Goal: Transaction & Acquisition: Download file/media

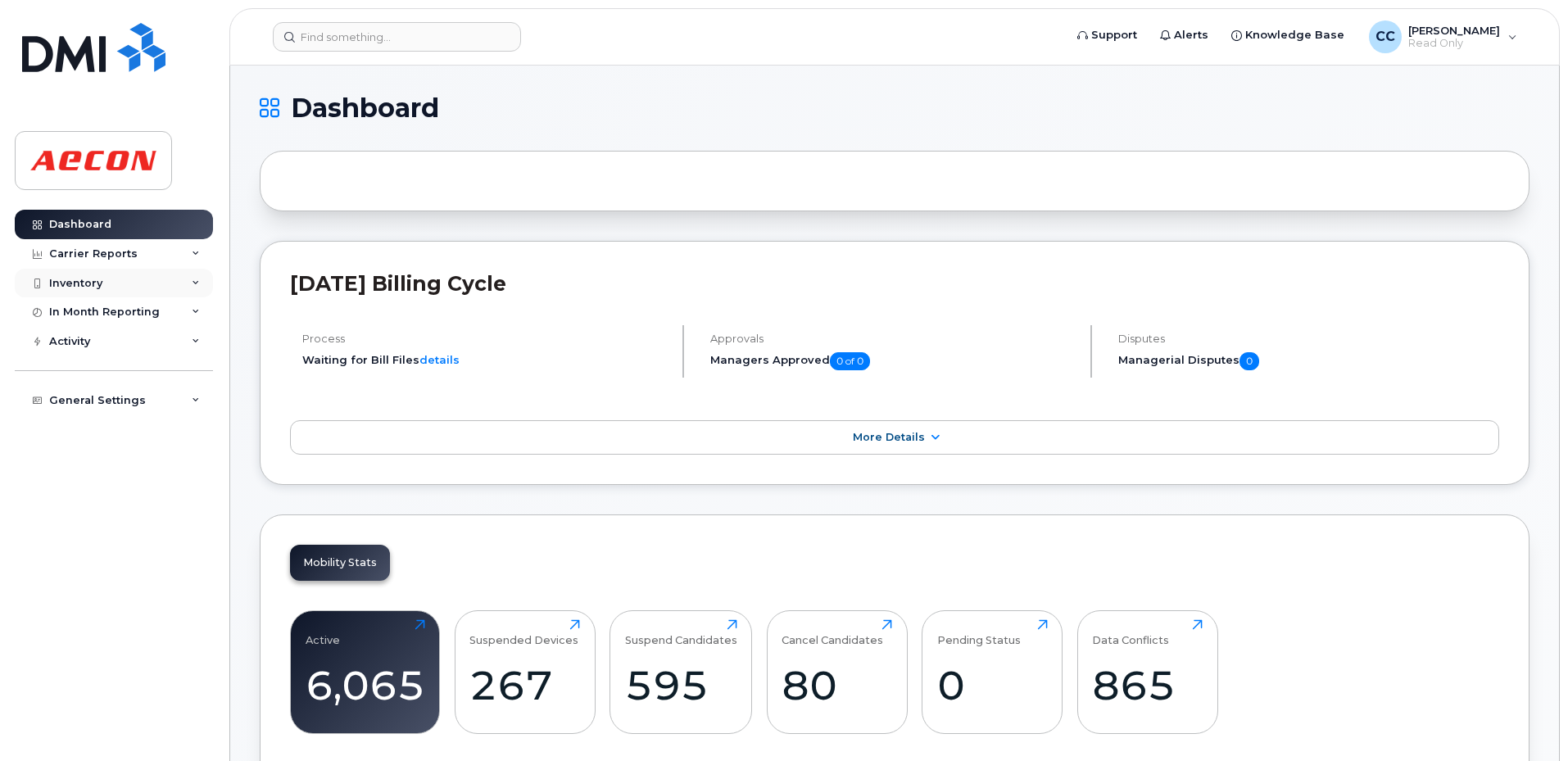
click at [105, 281] on div "Inventory" at bounding box center [113, 283] width 198 height 29
click at [97, 319] on div "Mobility Devices" at bounding box center [102, 312] width 92 height 15
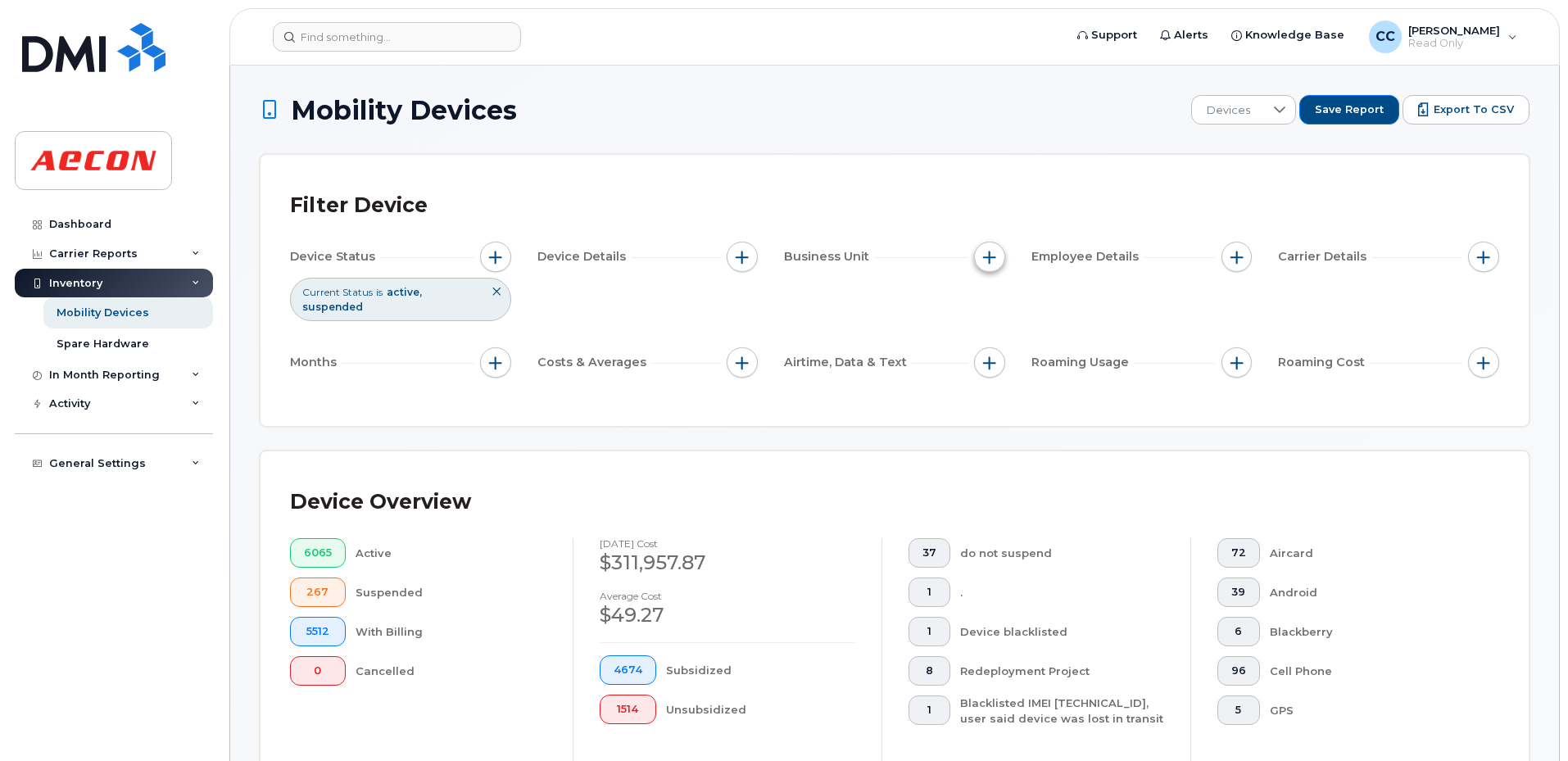
click at [983, 255] on span "button" at bounding box center [990, 257] width 13 height 13
click at [991, 328] on input "Cost Center" at bounding box center [993, 333] width 13 height 13
checkbox input "true"
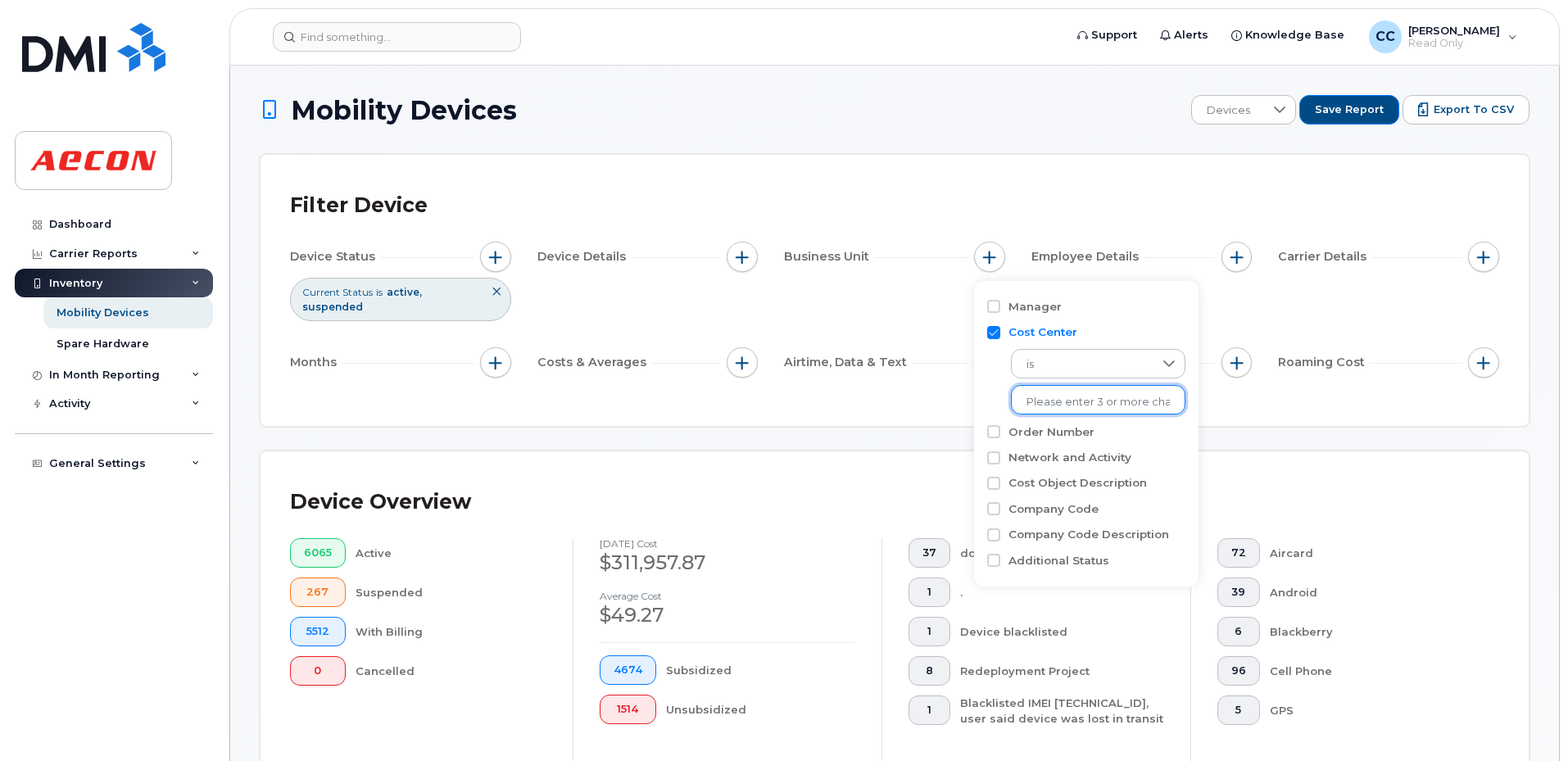
click at [1054, 392] on li at bounding box center [1097, 402] width 143 height 24
click at [1050, 417] on div "Cost Center is No results found" at bounding box center [1086, 369] width 198 height 99
click at [1054, 391] on li at bounding box center [1097, 402] width 143 height 24
click at [1057, 396] on input "text" at bounding box center [1097, 402] width 143 height 15
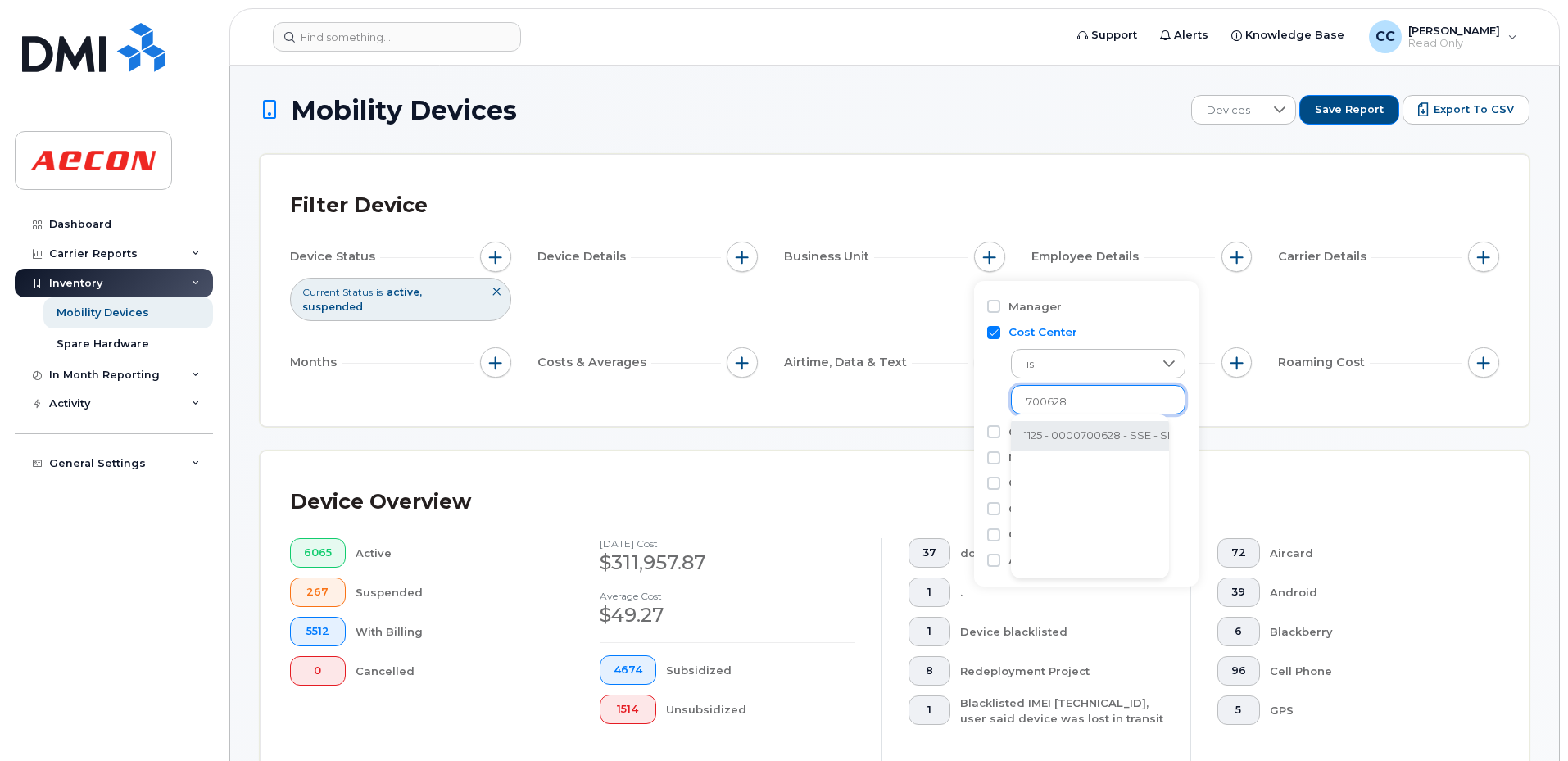
type input "700628"
click at [1081, 435] on li "1125 - 0000700628 - SSE - SRS Overhead (Aecon internal)" at bounding box center [1175, 436] width 329 height 30
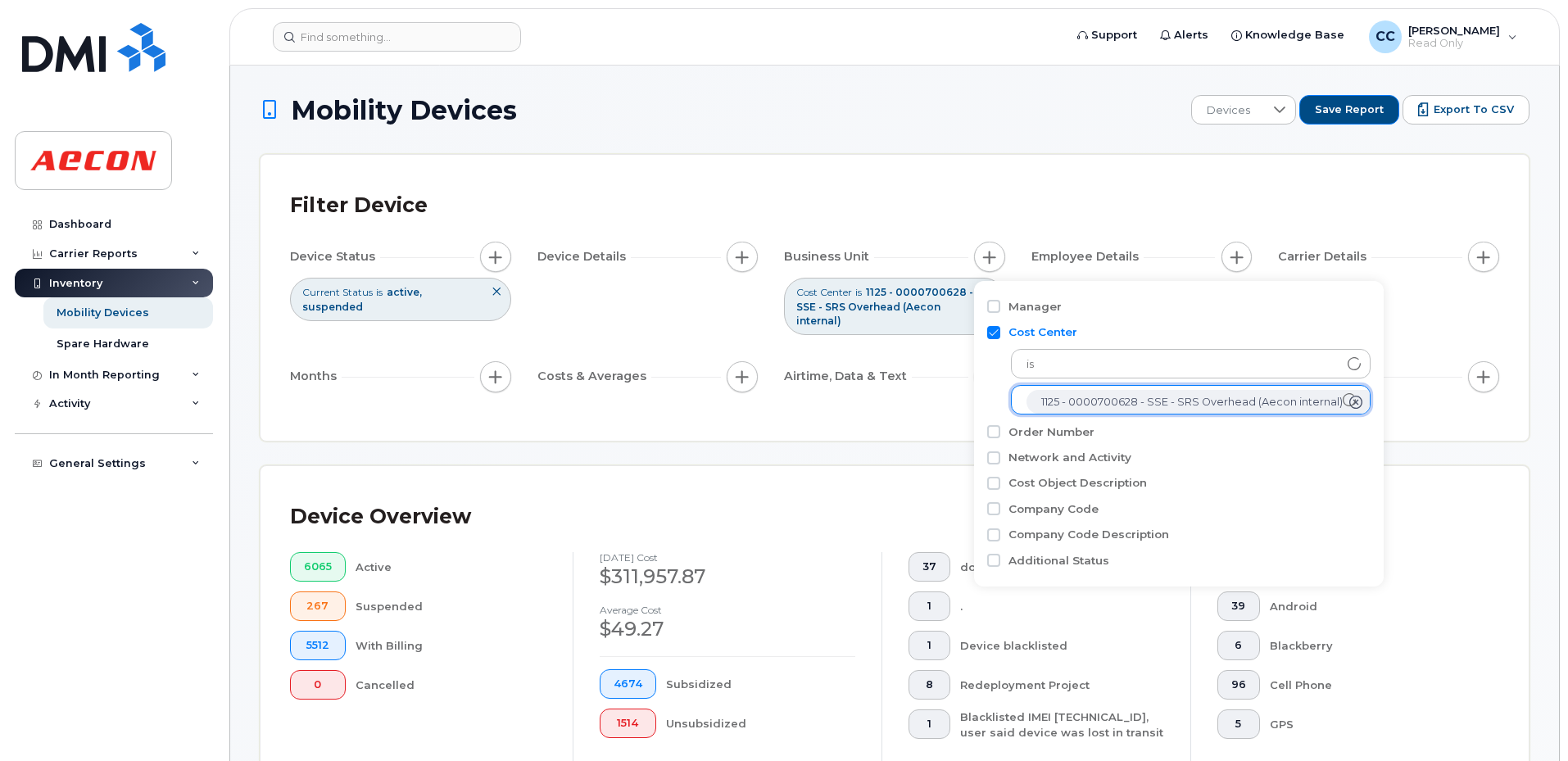
scroll to position [33, 0]
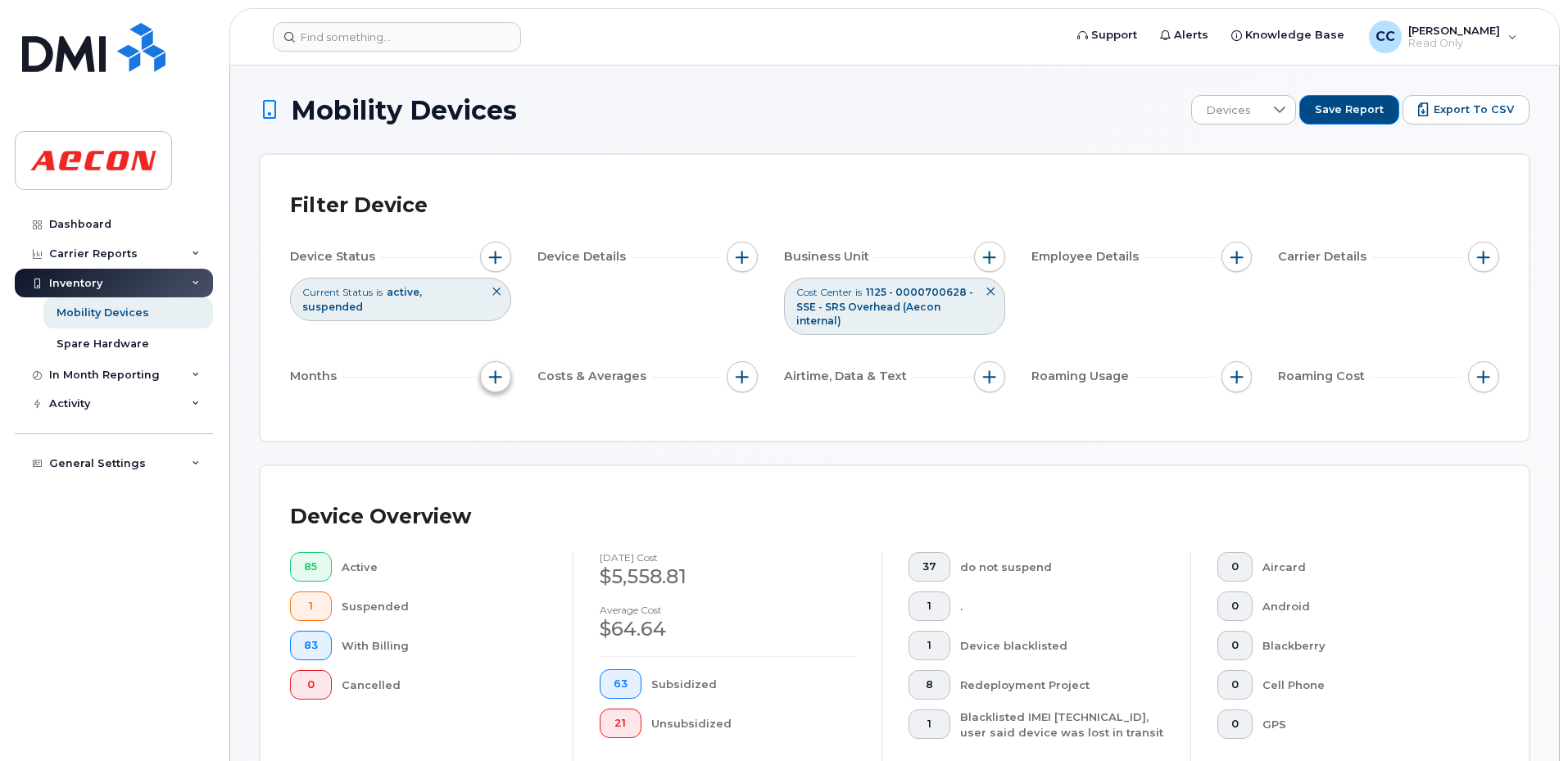
click at [493, 378] on span "button" at bounding box center [495, 376] width 13 height 13
click at [506, 428] on div "Billing Cycle" at bounding box center [540, 426] width 93 height 16
click at [499, 423] on input "Billing Cycle" at bounding box center [500, 427] width 13 height 13
checkbox input "true"
click at [566, 496] on icon at bounding box center [570, 493] width 13 height 13
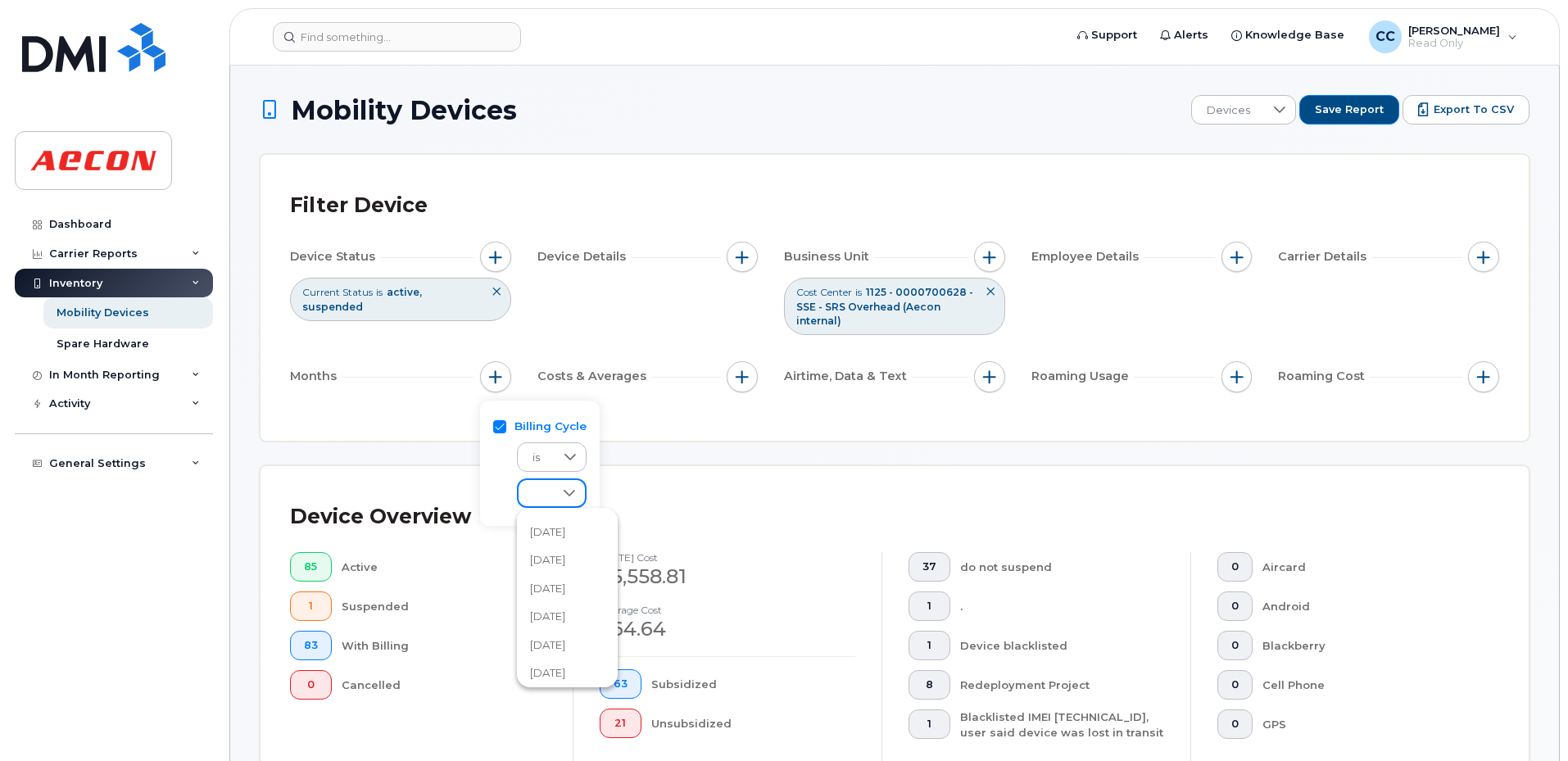
scroll to position [53, 0]
click at [556, 669] on span "[DATE]" at bounding box center [547, 665] width 36 height 16
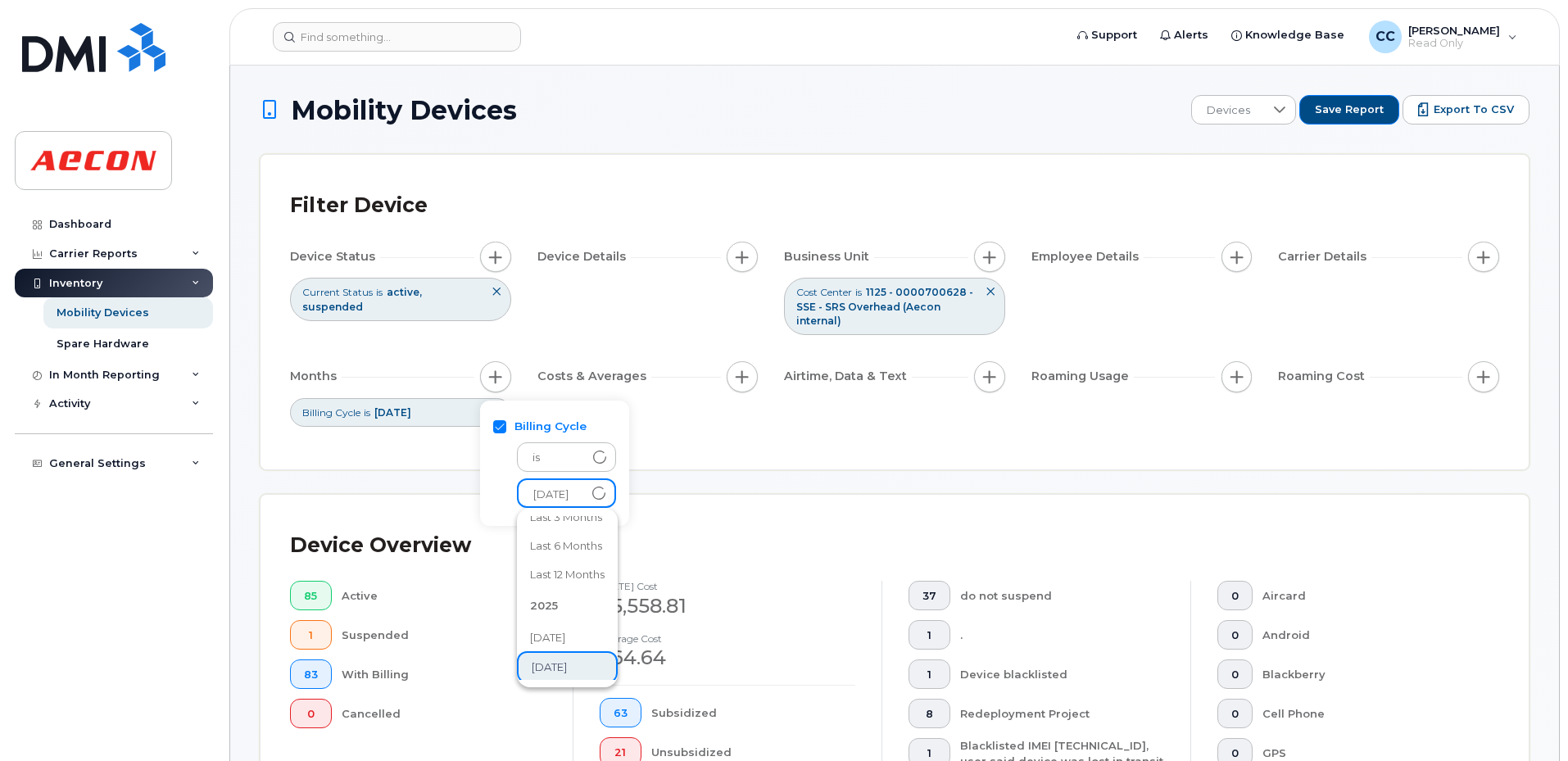
scroll to position [56, 0]
click at [431, 470] on div "Filter Device Device Status Current Status is active suspended Device Details B…" at bounding box center [895, 312] width 1270 height 316
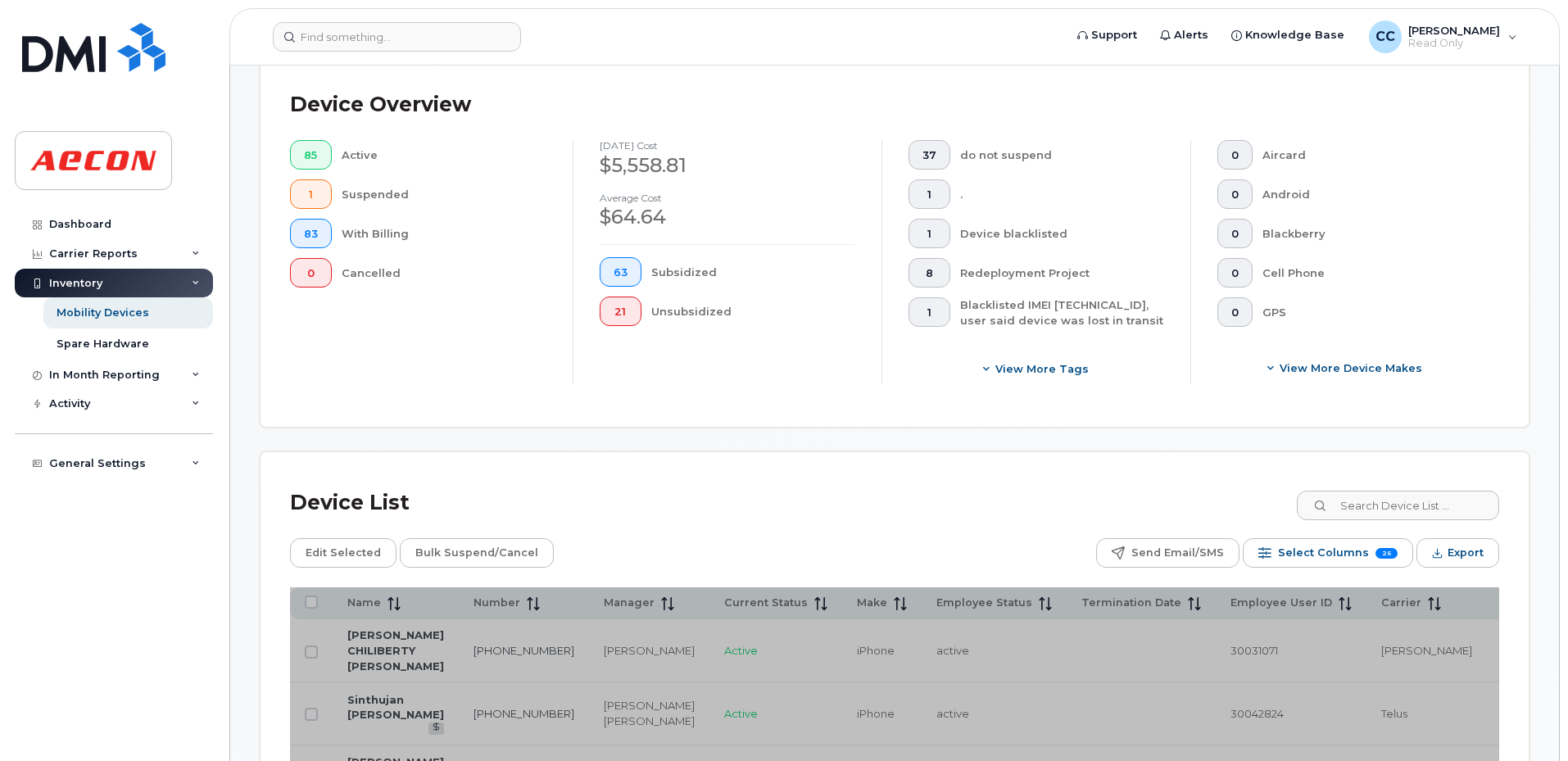
scroll to position [328, 0]
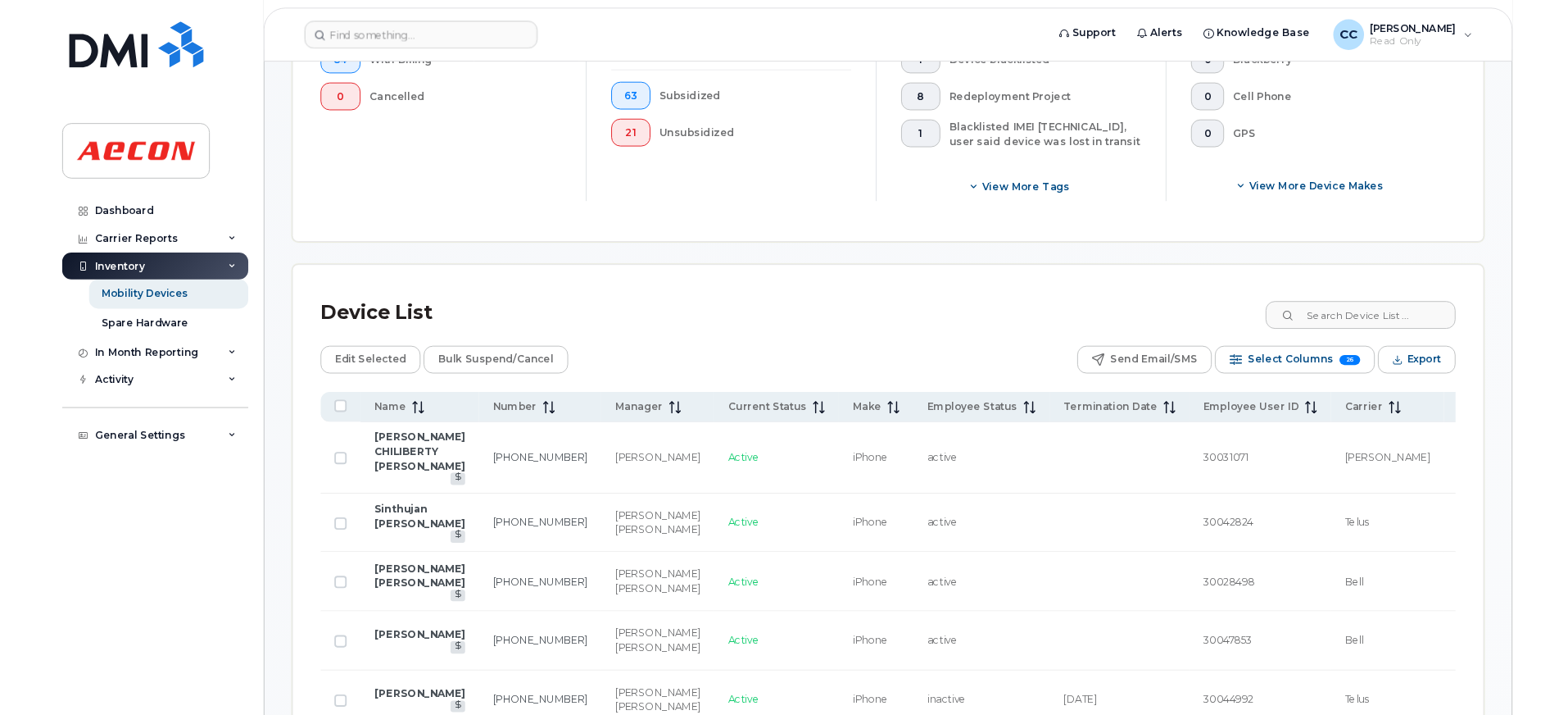
scroll to position [656, 0]
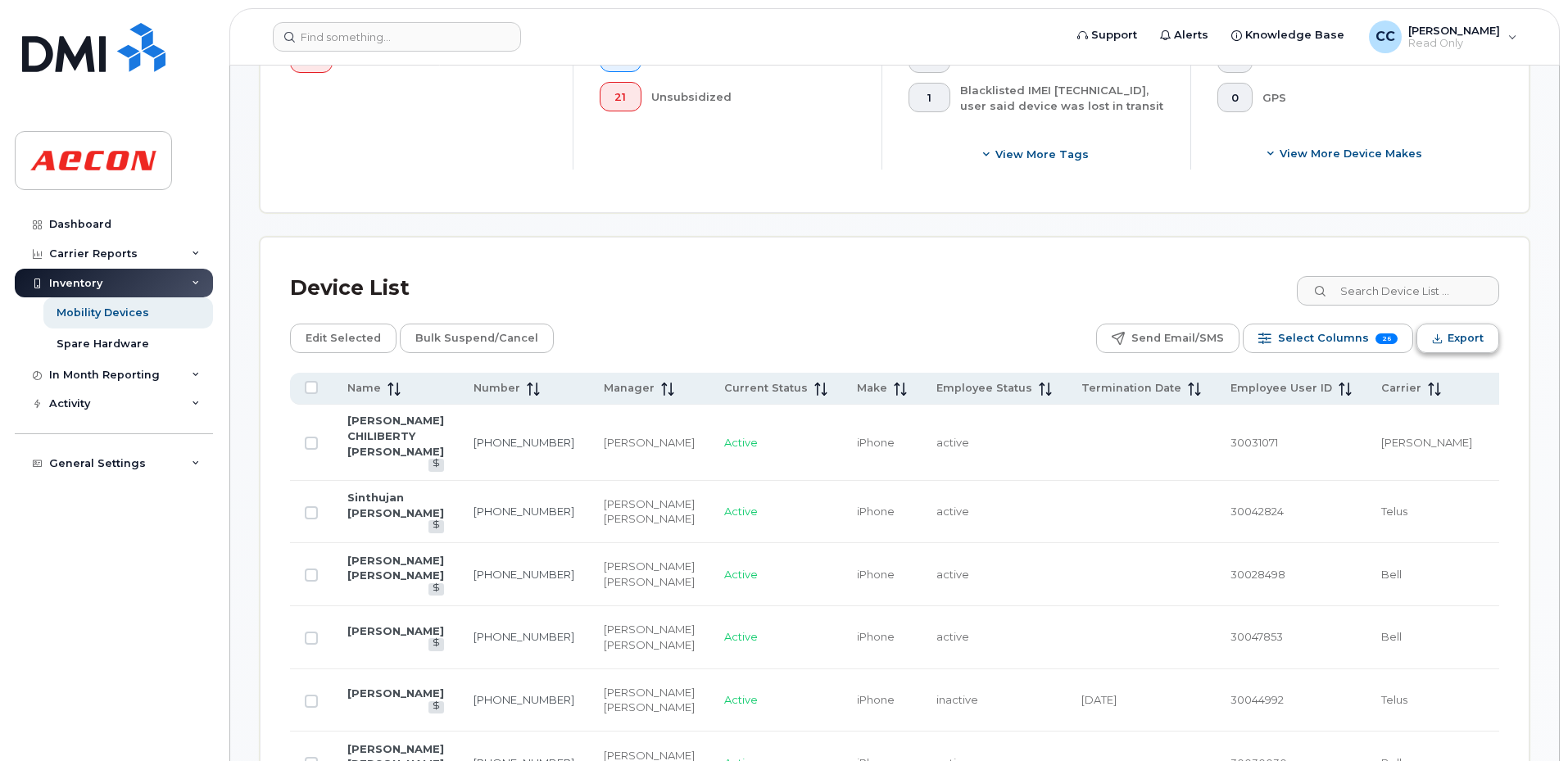
click at [1438, 336] on icon "Export" at bounding box center [1437, 339] width 11 height 11
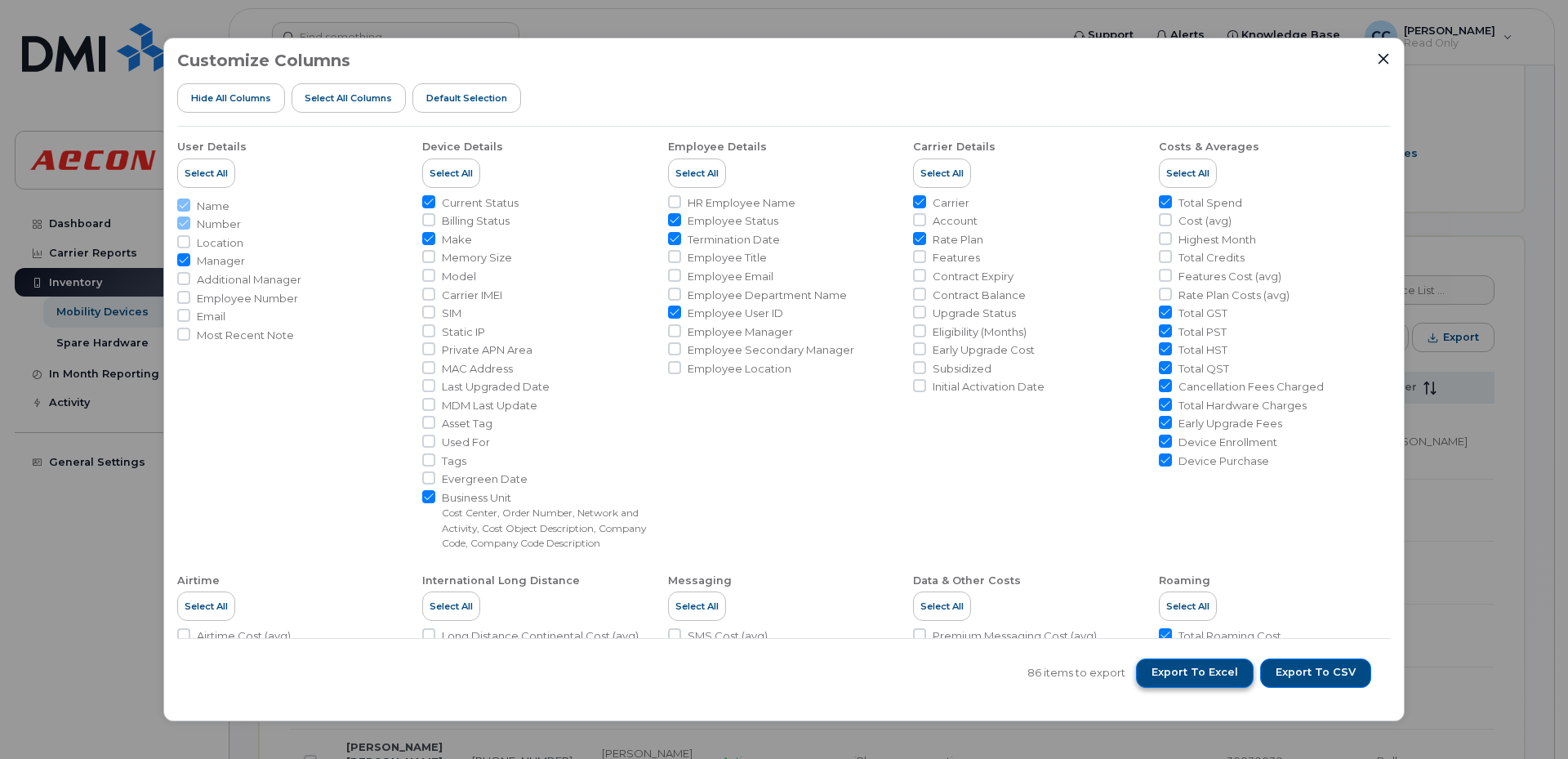
click at [1185, 682] on button "Export to Excel" at bounding box center [1194, 673] width 118 height 29
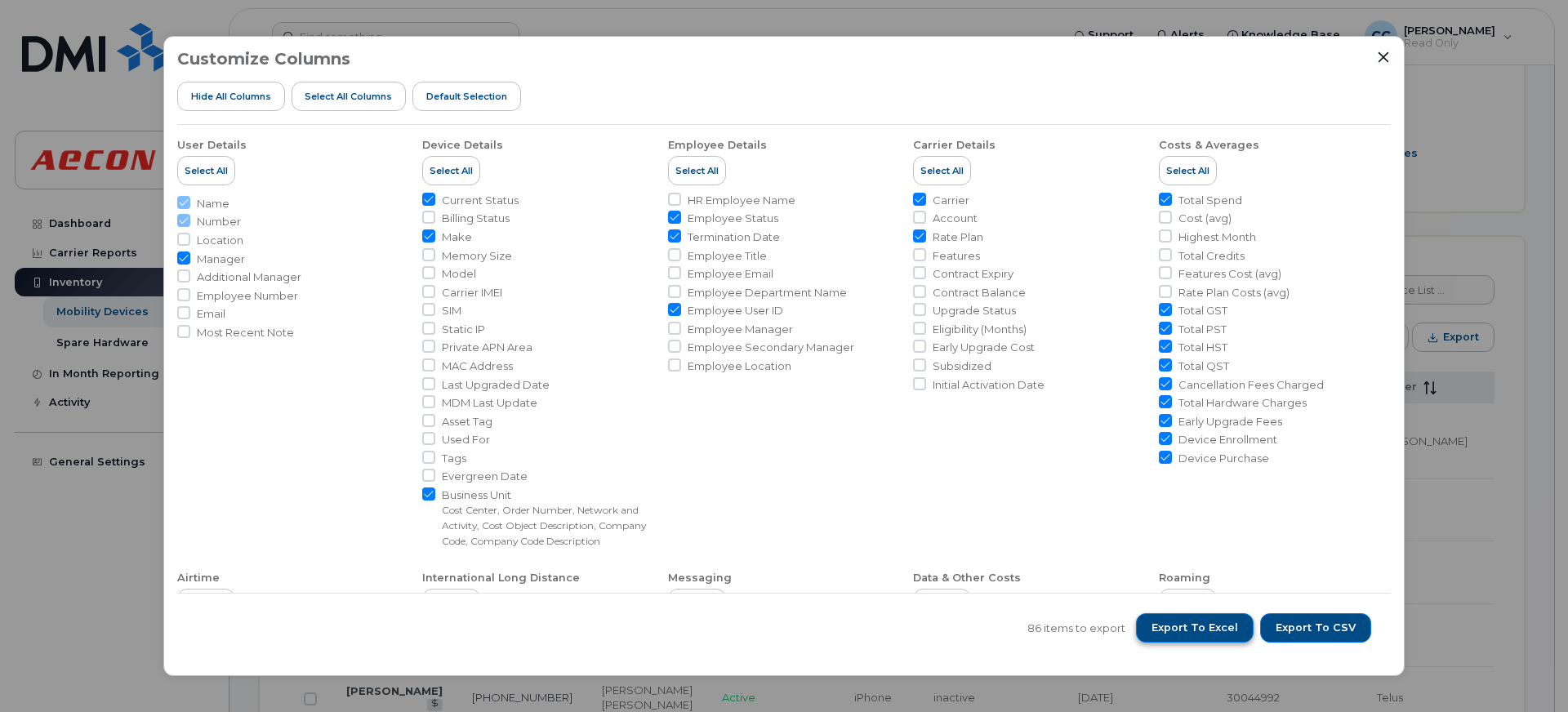
click at [1186, 630] on span "Export to Excel" at bounding box center [1194, 627] width 87 height 15
click at [91, 595] on div "Customize Columns Hide All Columns Select all Columns Default Selection User De…" at bounding box center [784, 356] width 1568 height 712
